Goal: Book appointment/travel/reservation

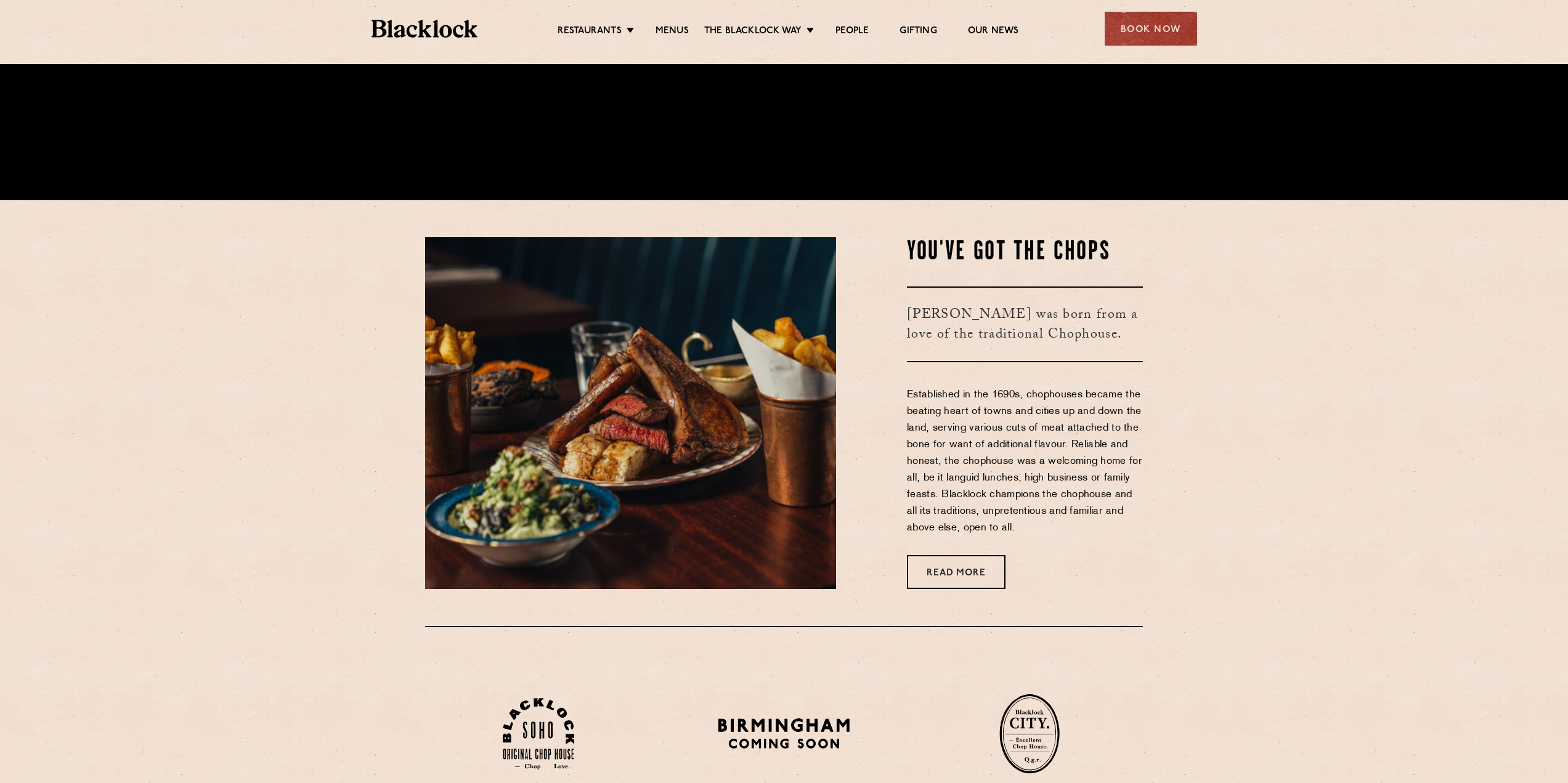
scroll to position [554, 0]
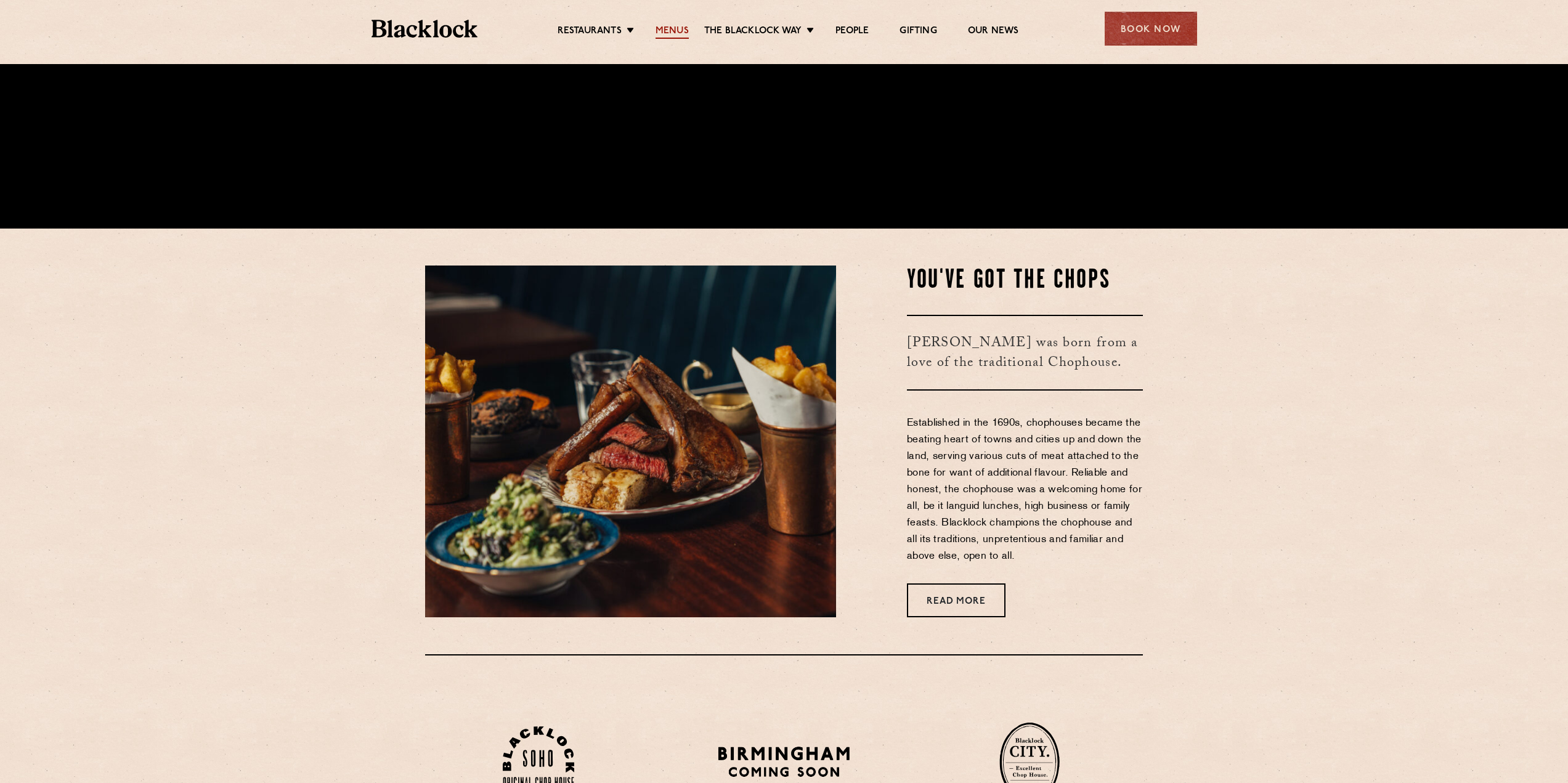
click at [659, 32] on link "Menus" at bounding box center [672, 32] width 33 height 14
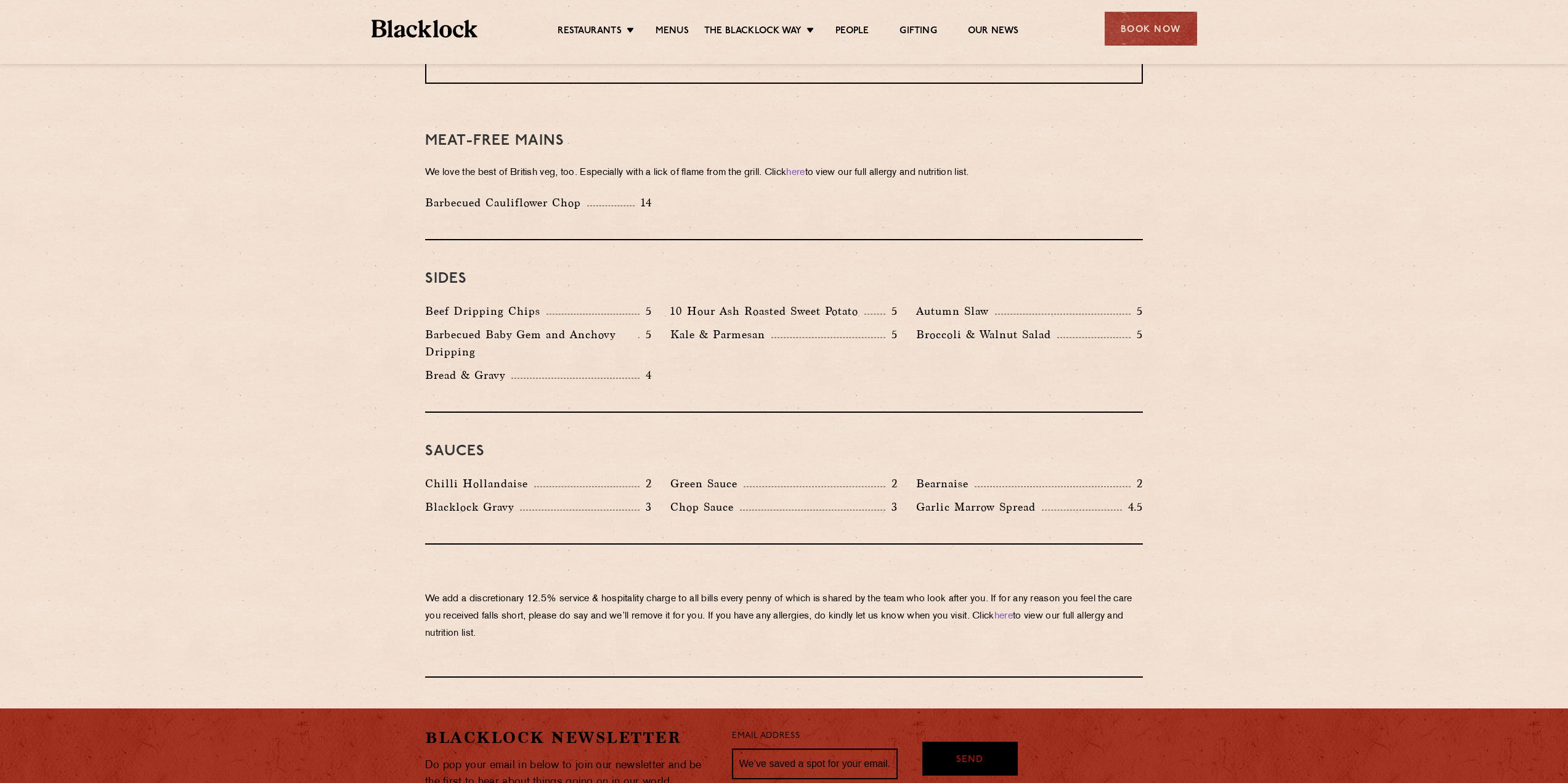
scroll to position [1873, 0]
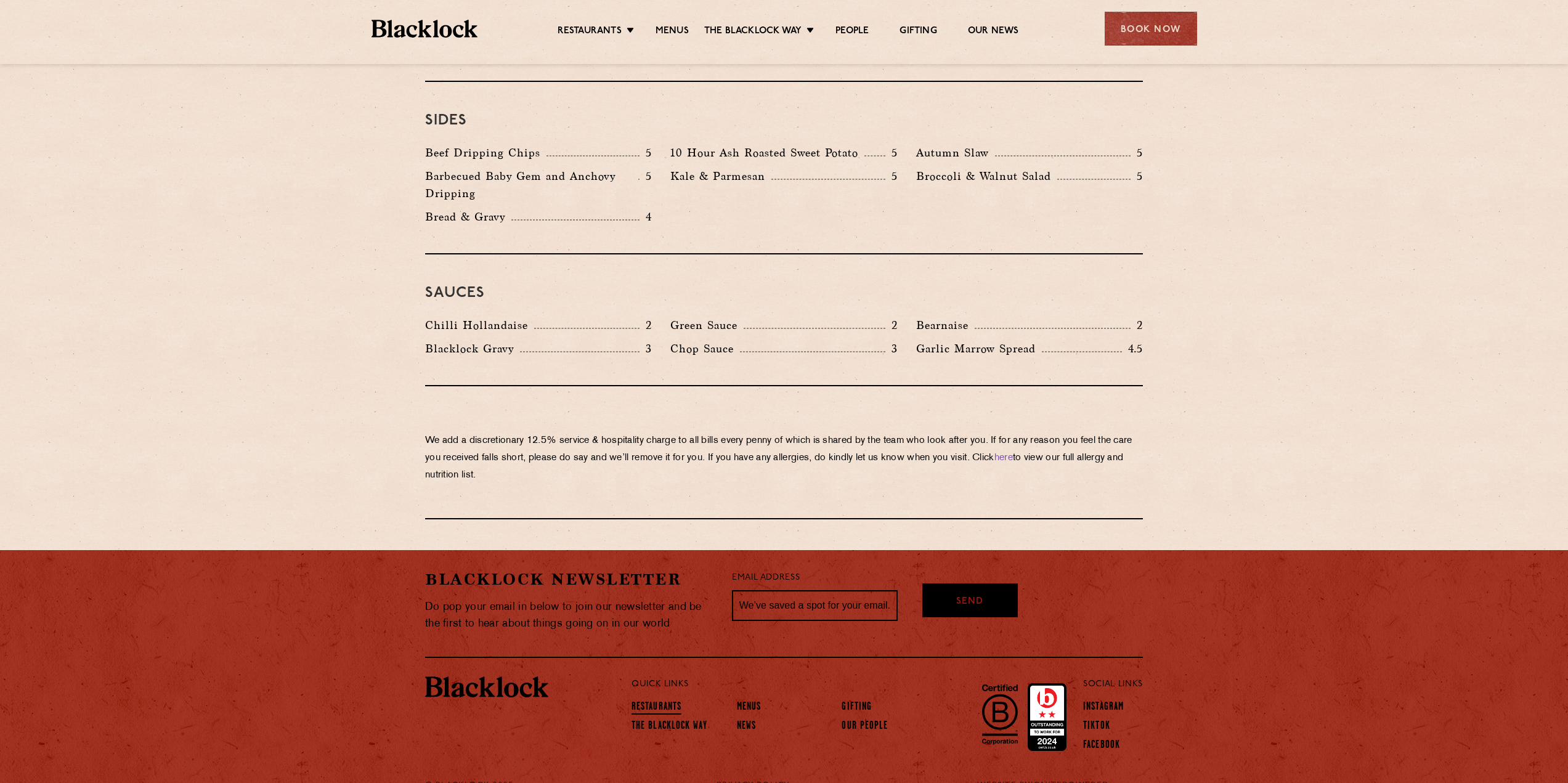
click at [659, 701] on link "Restaurants" at bounding box center [656, 707] width 50 height 14
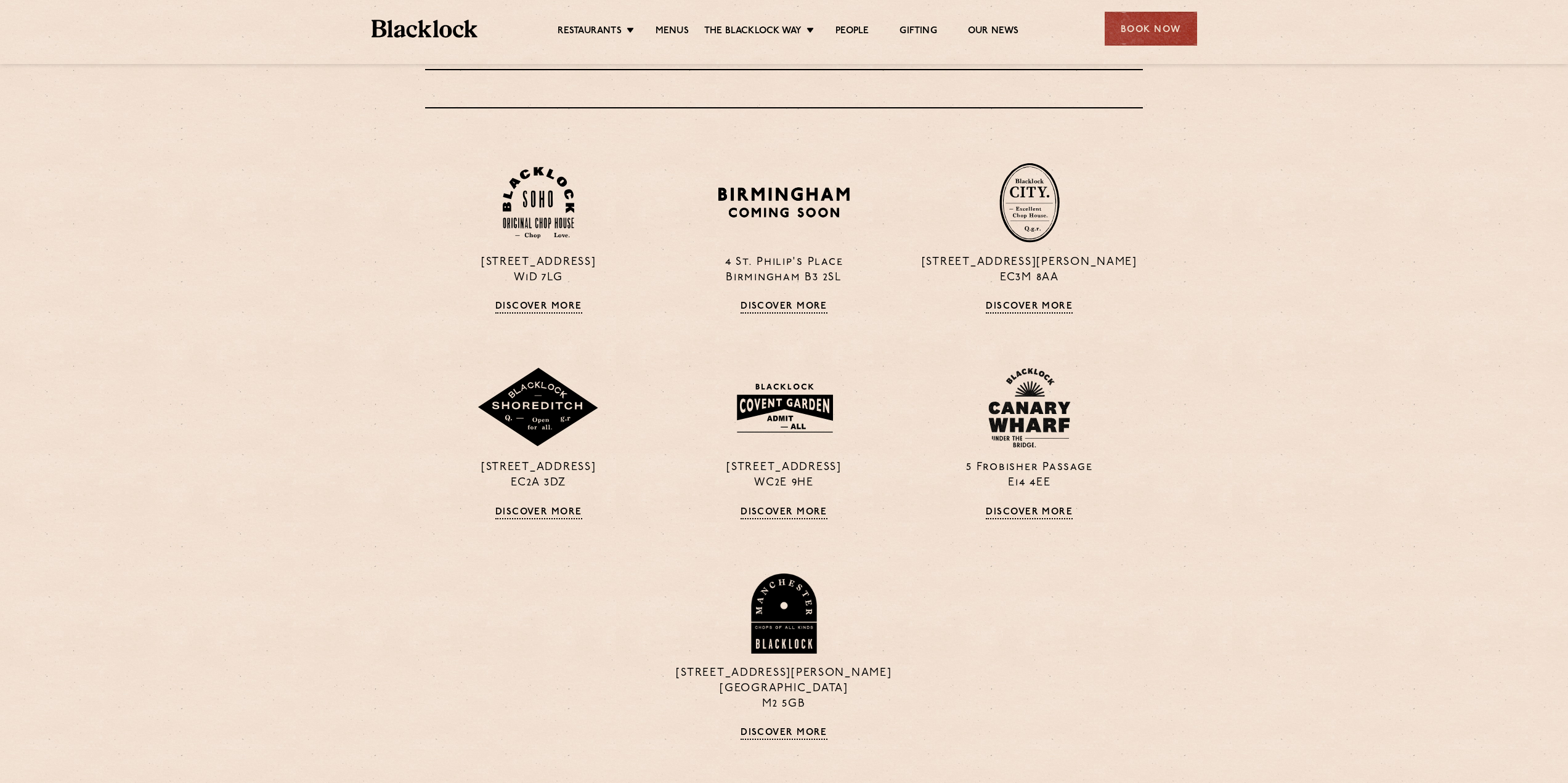
scroll to position [493, 0]
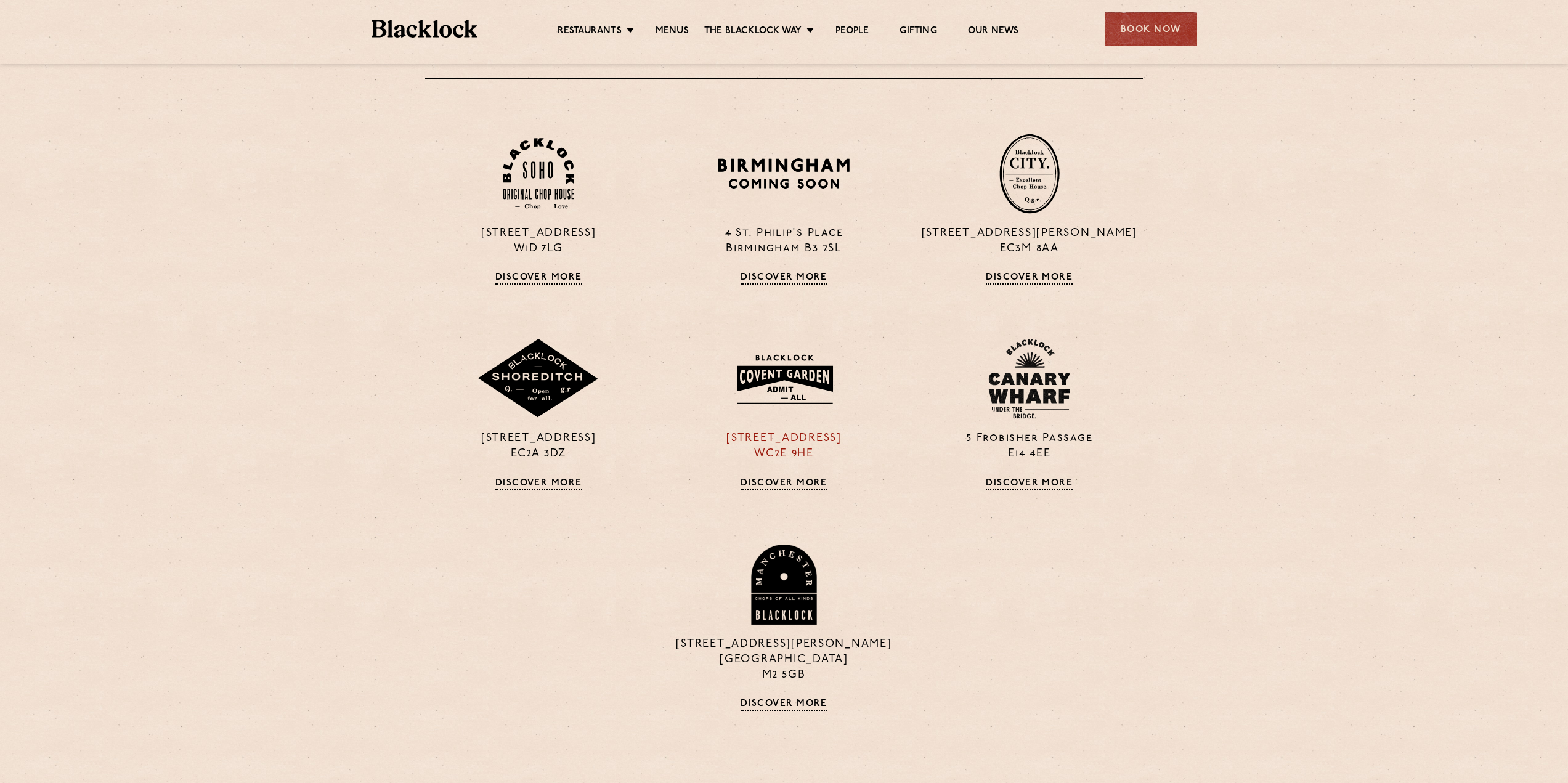
click at [776, 483] on link "Discover More" at bounding box center [783, 484] width 87 height 12
click at [538, 173] on img at bounding box center [538, 174] width 71 height 72
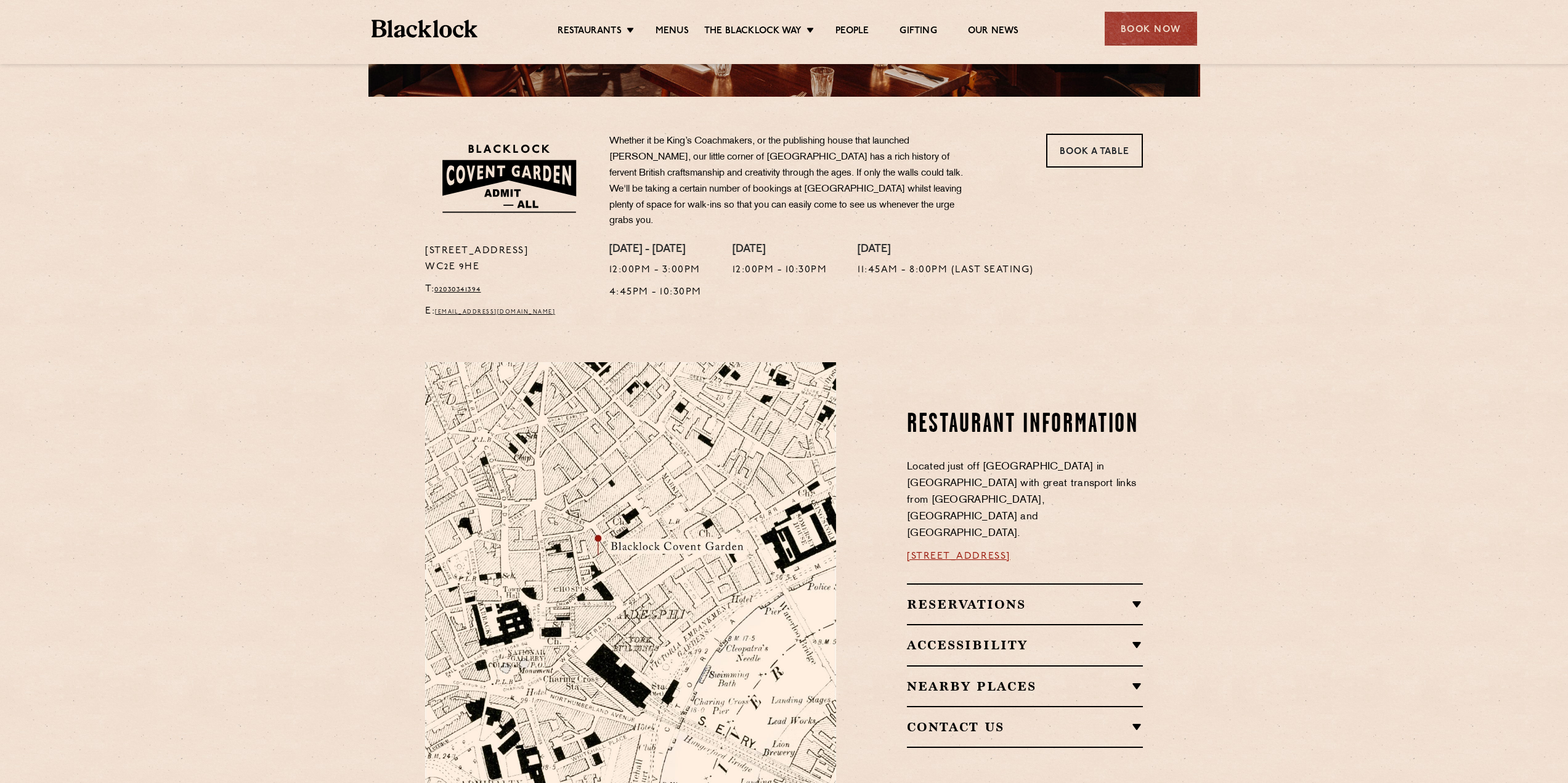
scroll to position [369, 0]
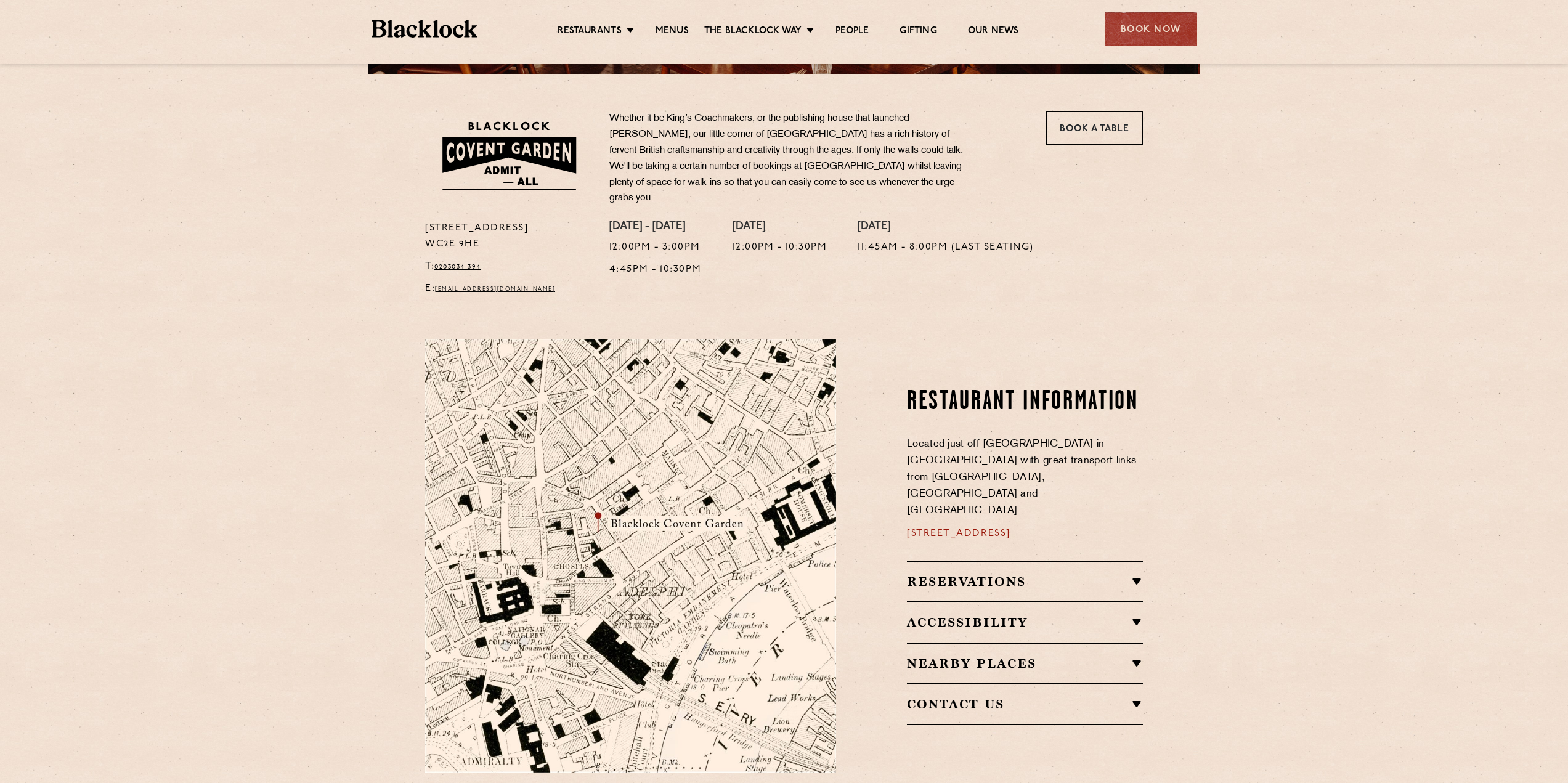
click at [1127, 561] on div "Reservations Walk-Ins Walk-ins are always warmly welcome. Do pop in and we’ll g…" at bounding box center [1025, 581] width 236 height 40
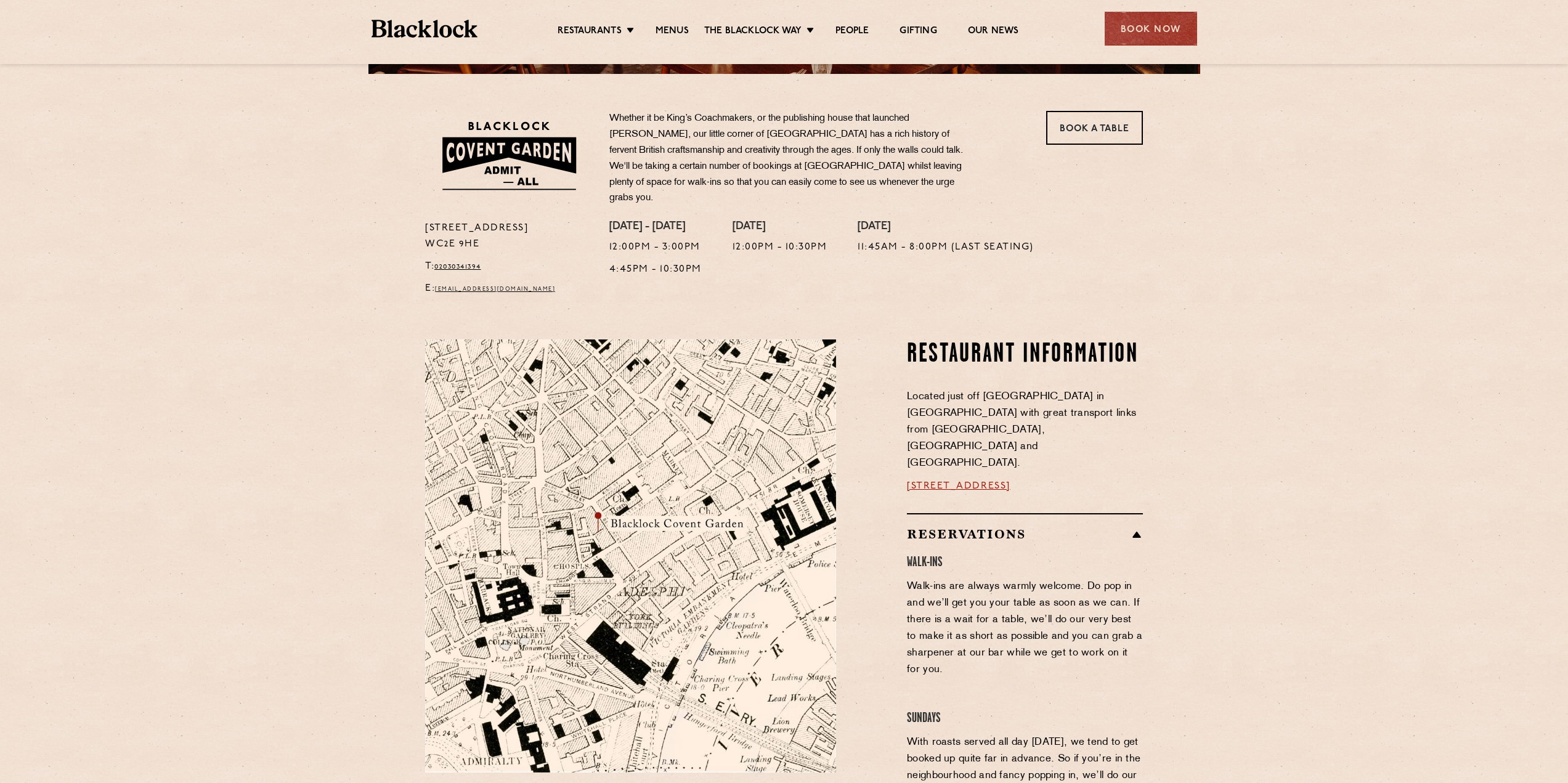
click at [1222, 598] on section "Restaurant information Located just off Bedford Street in Covent Garden with gr…" at bounding box center [784, 719] width 1568 height 833
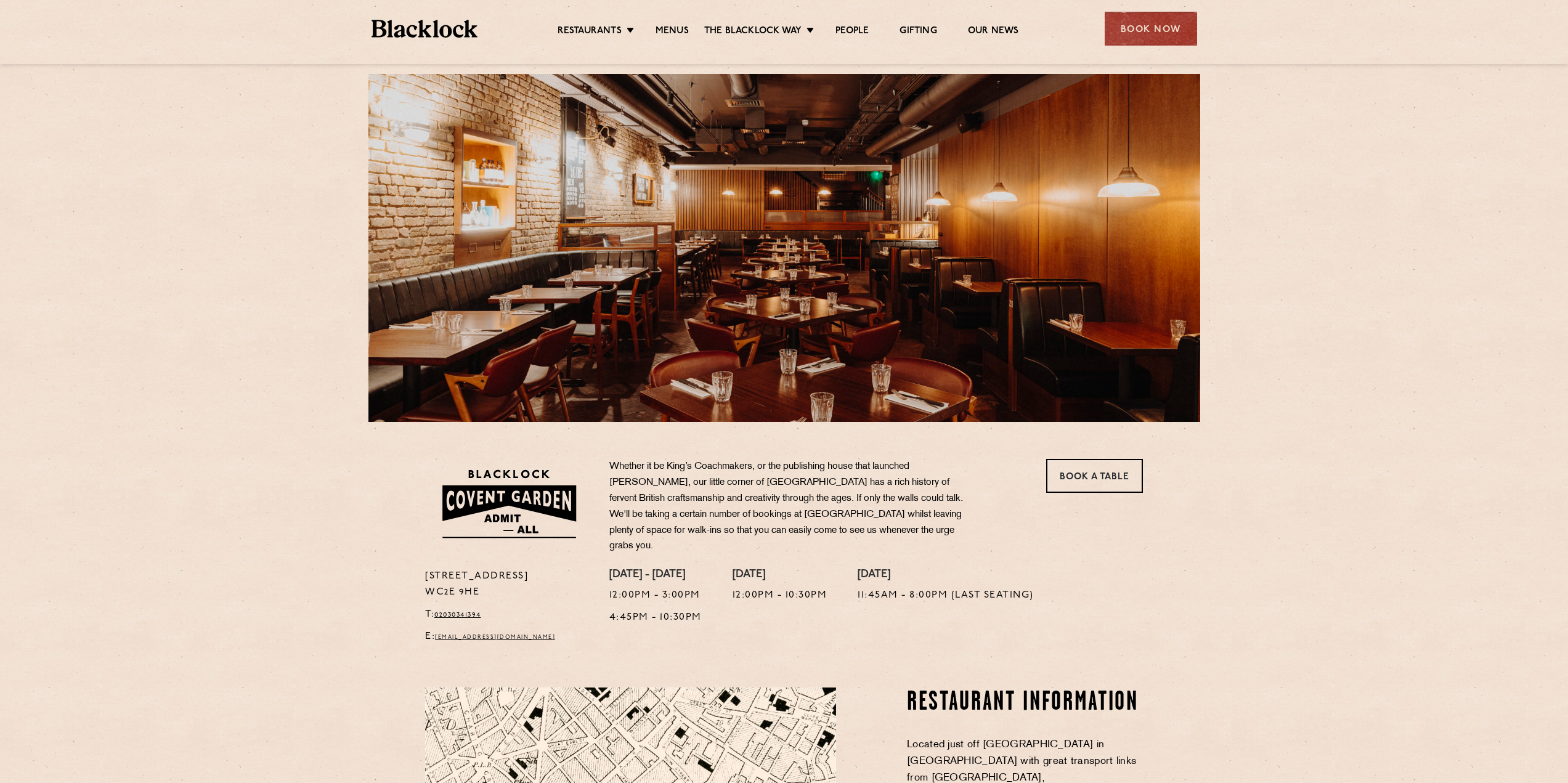
scroll to position [0, 0]
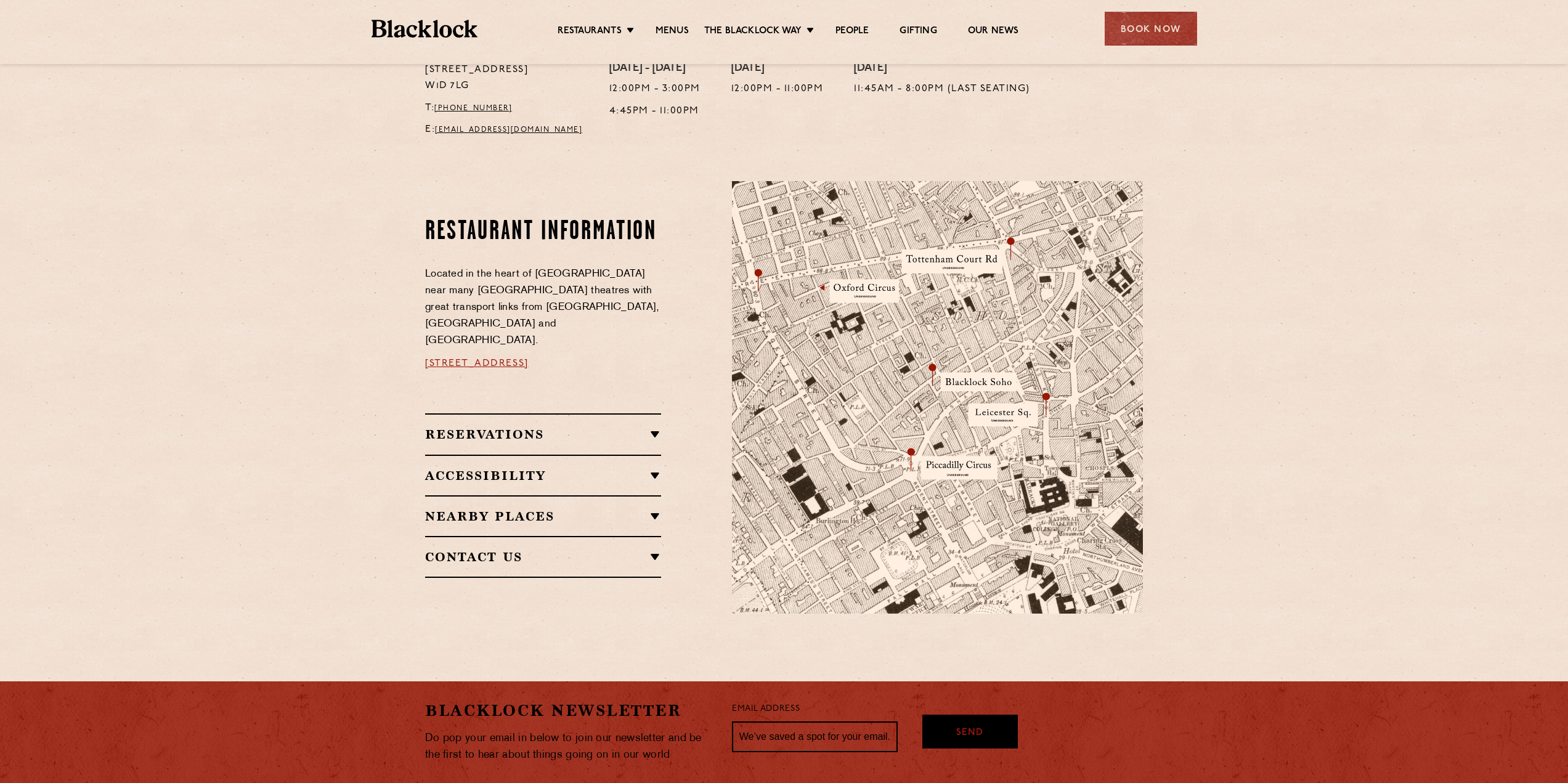
scroll to position [554, 0]
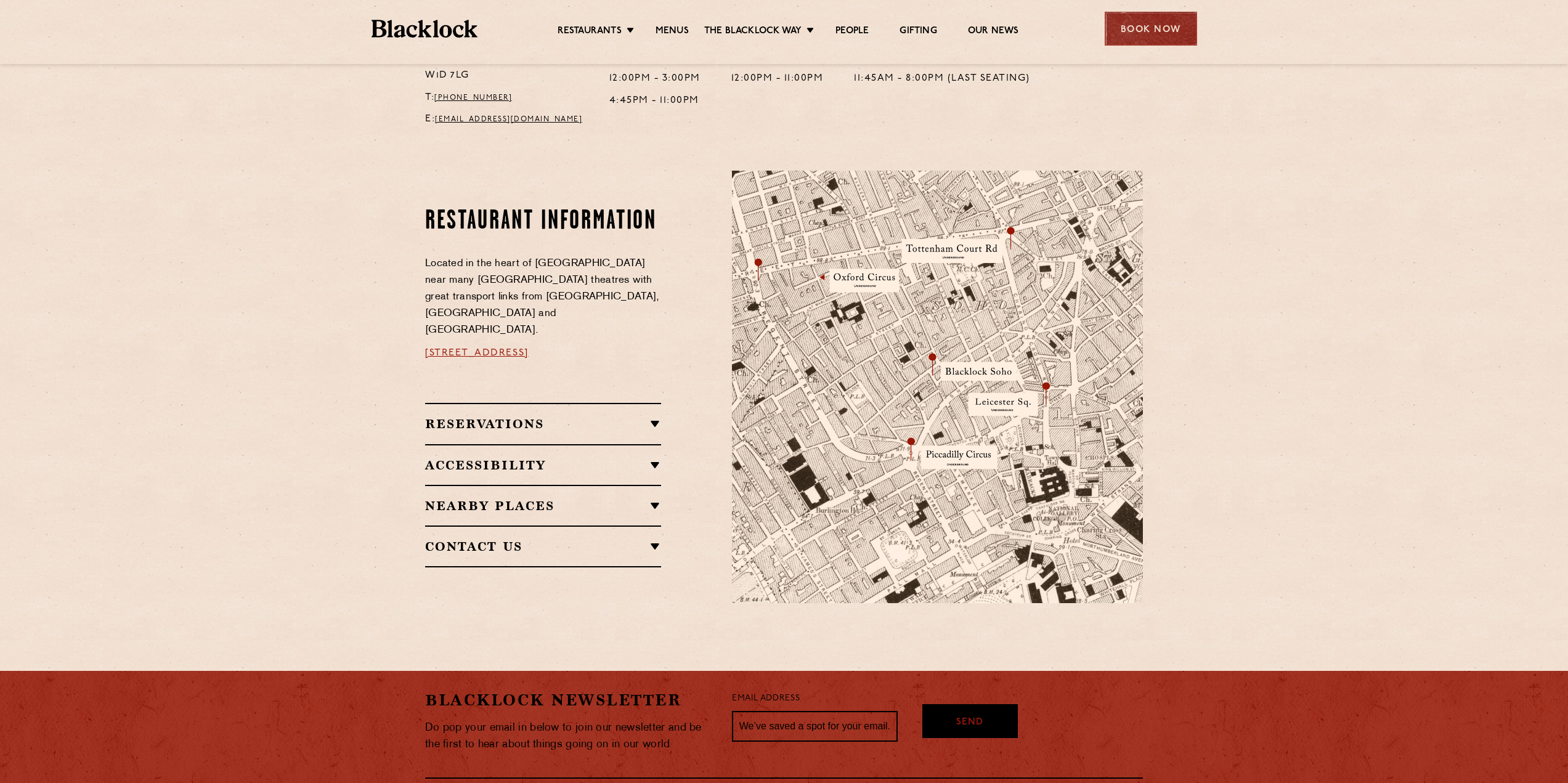
click at [1167, 30] on div "Book Now" at bounding box center [1150, 28] width 92 height 34
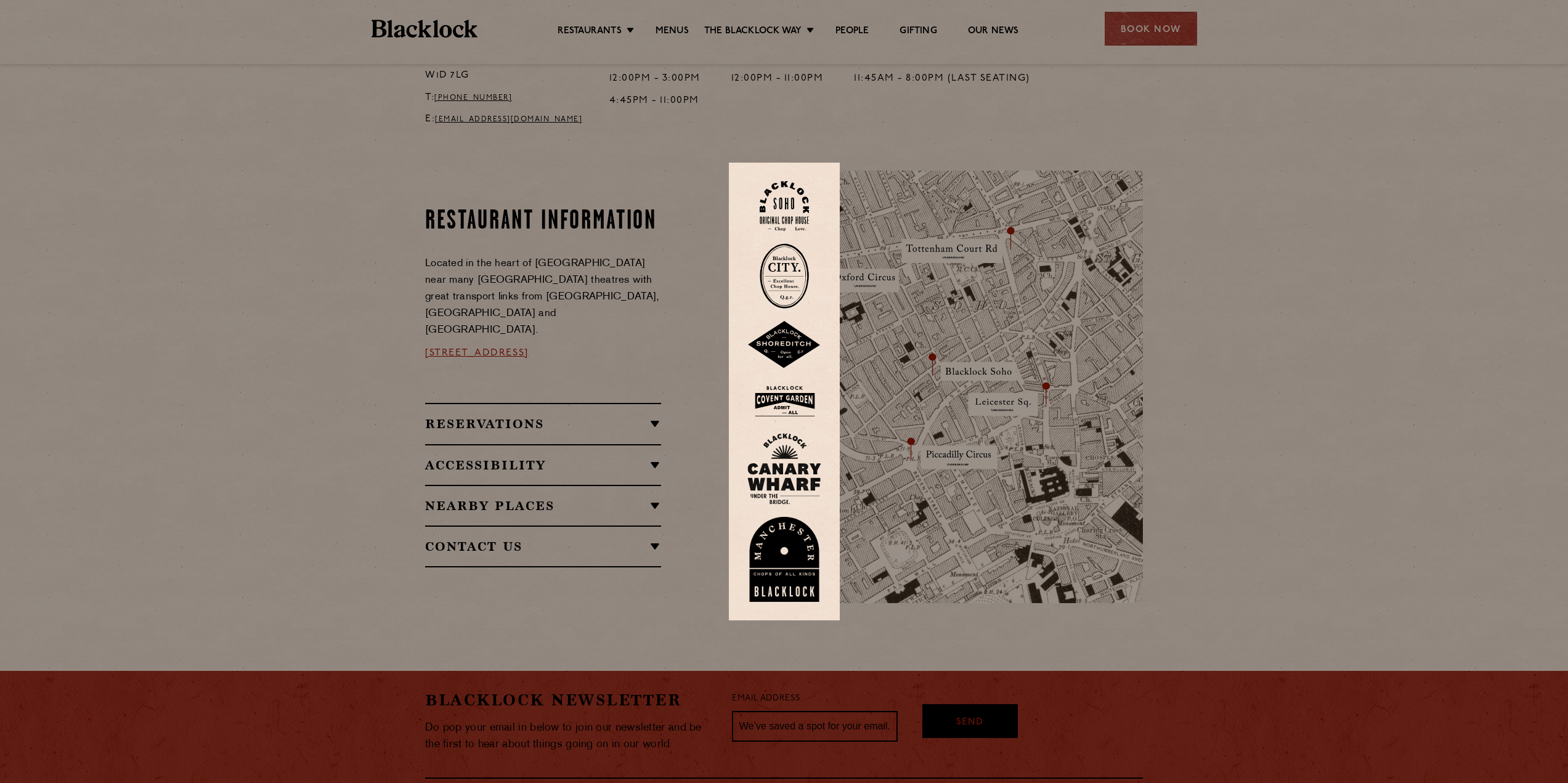
click at [783, 397] on img at bounding box center [784, 402] width 74 height 40
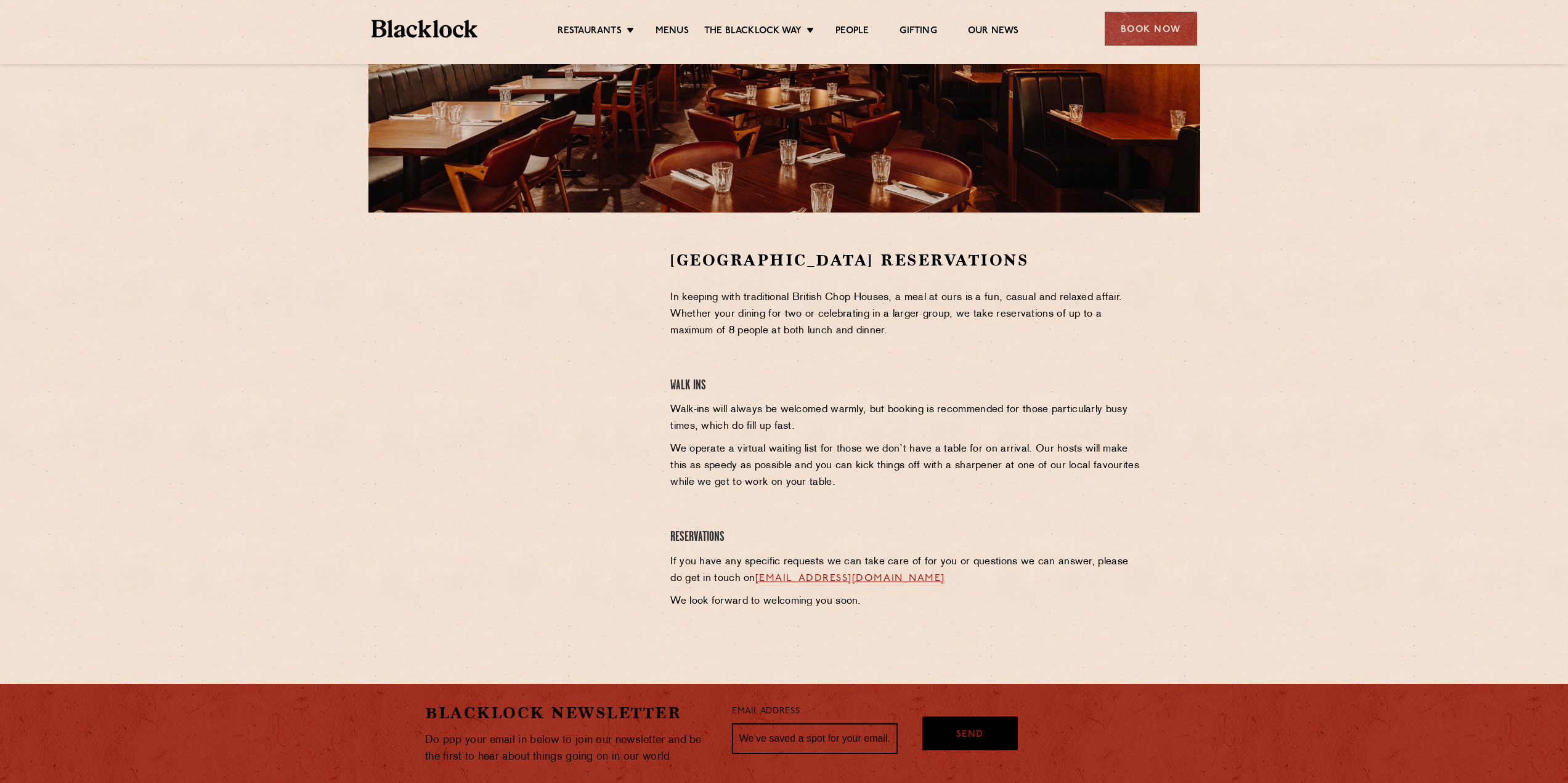
scroll to position [246, 0]
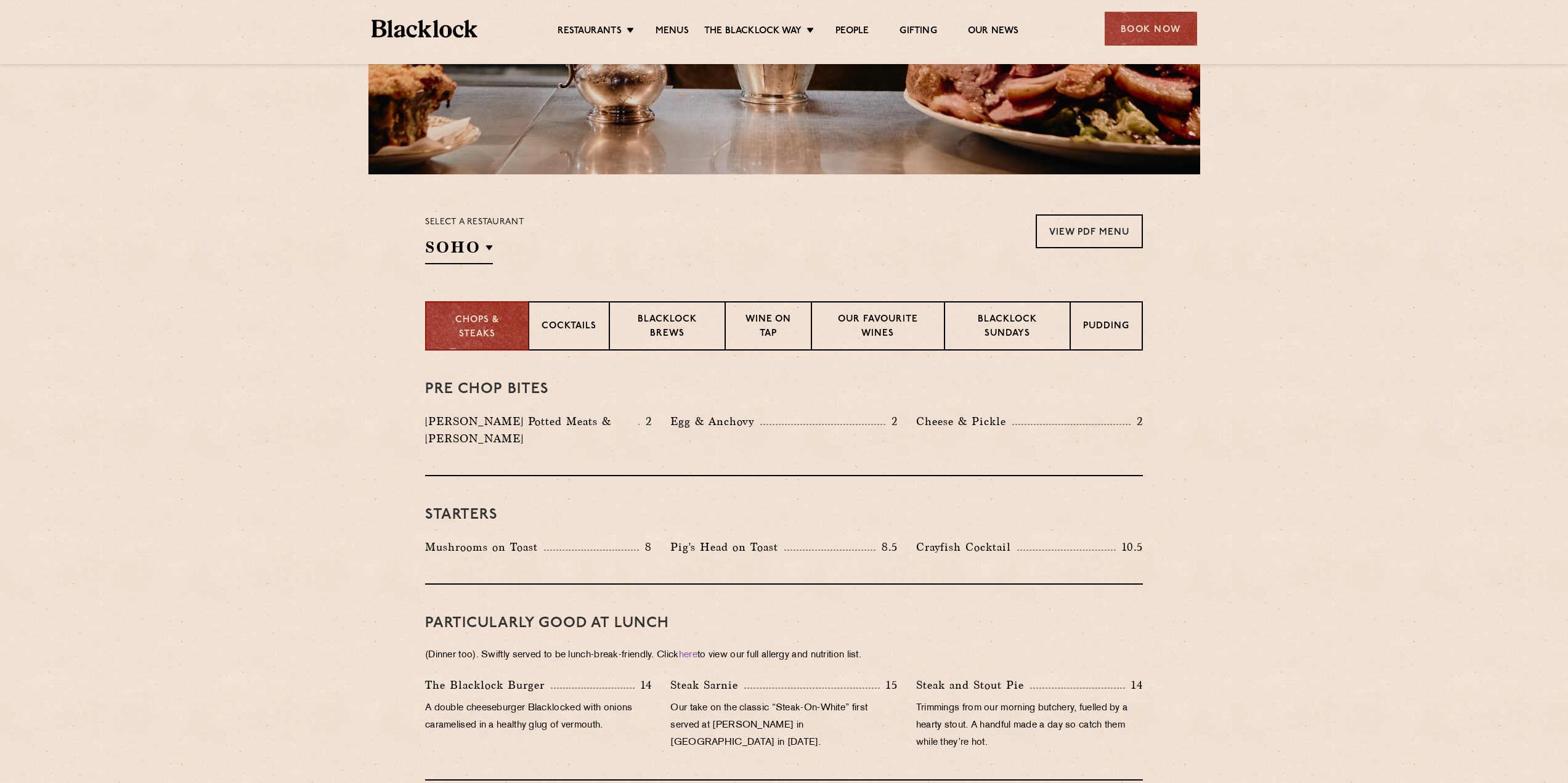
scroll to position [87, 0]
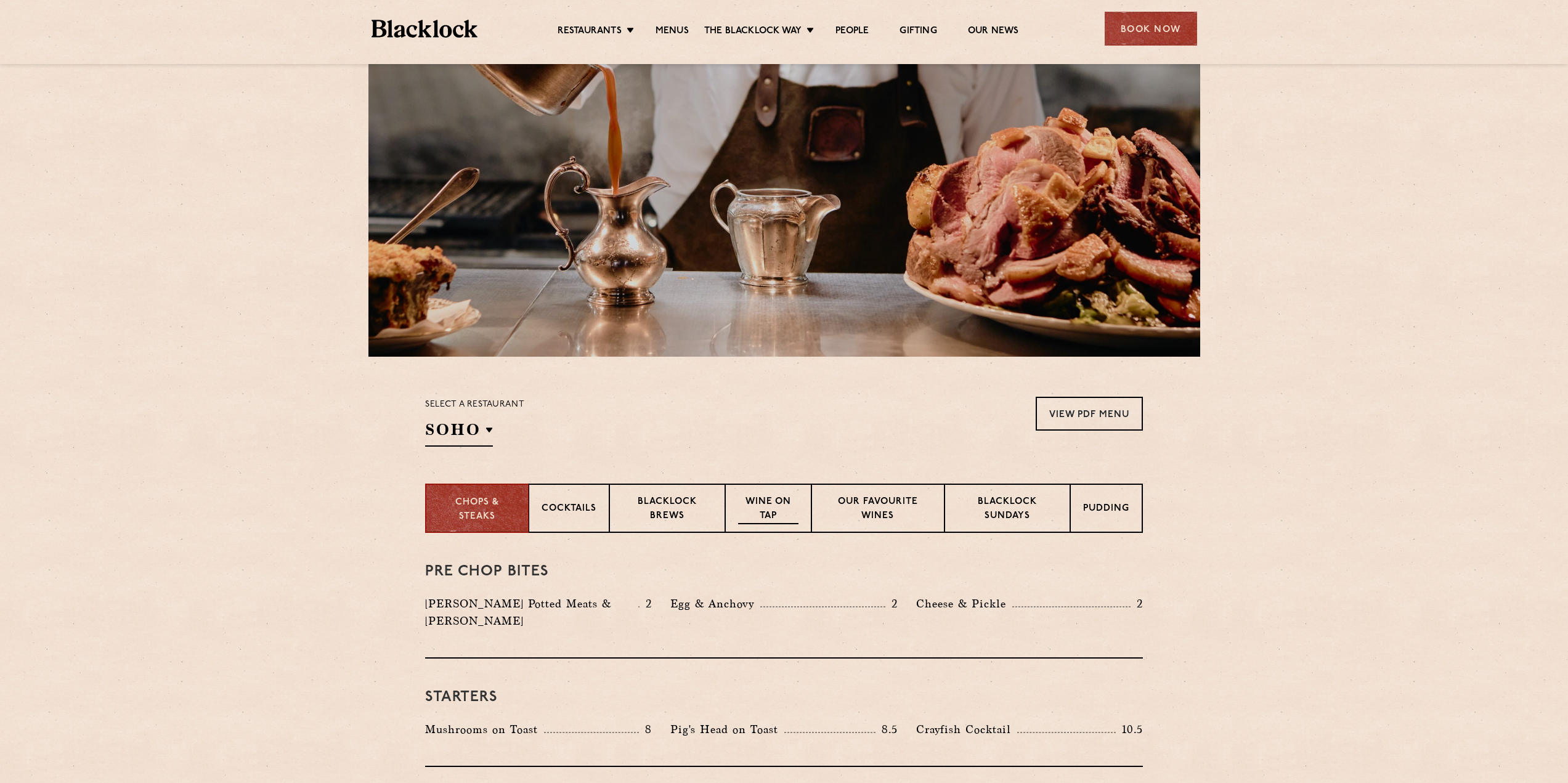
drag, startPoint x: 776, startPoint y: 512, endPoint x: 763, endPoint y: 512, distance: 13.0
click at [763, 512] on p "Wine on Tap" at bounding box center [768, 510] width 60 height 29
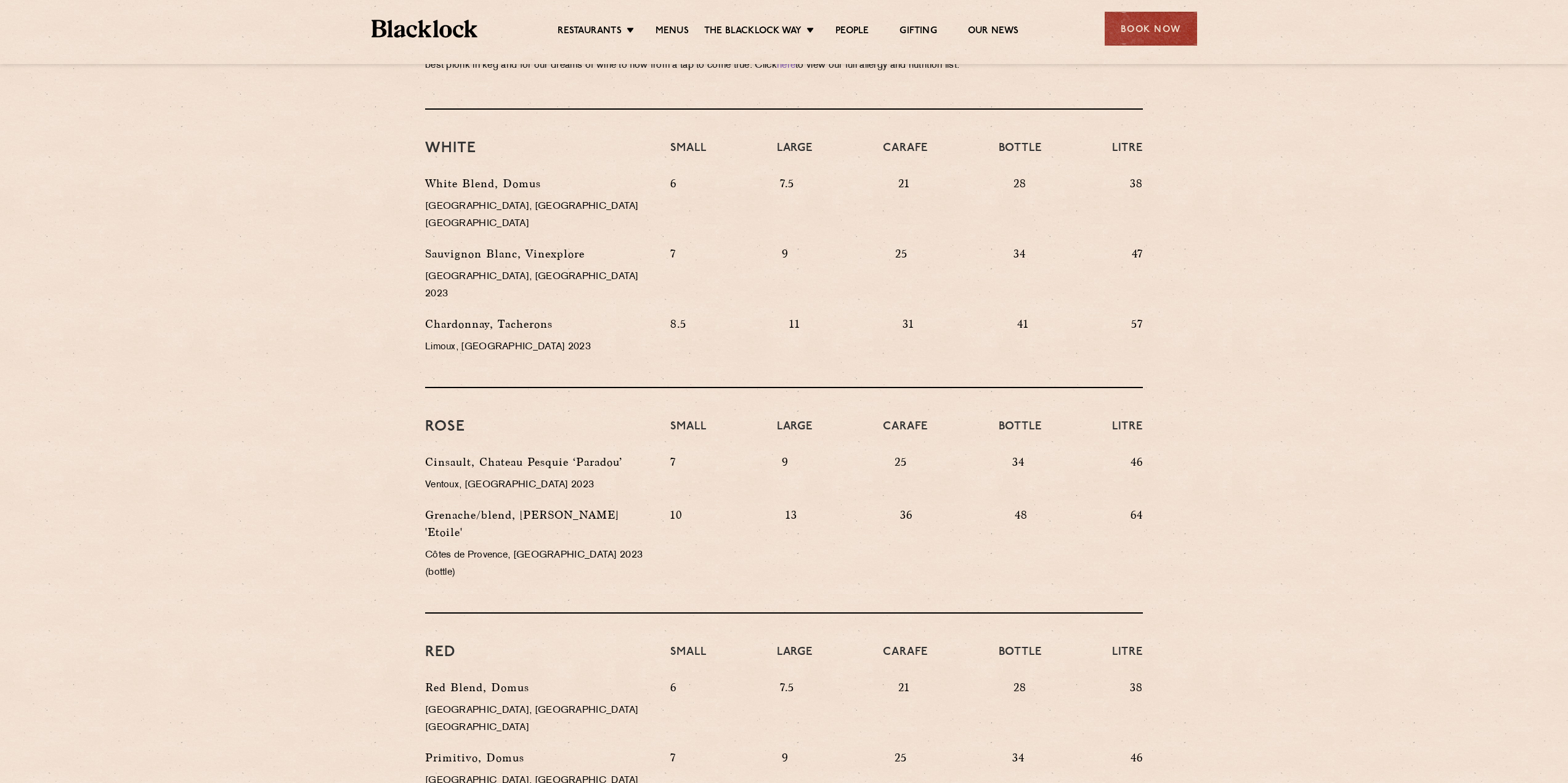
scroll to position [641, 0]
